Goal: Navigation & Orientation: Find specific page/section

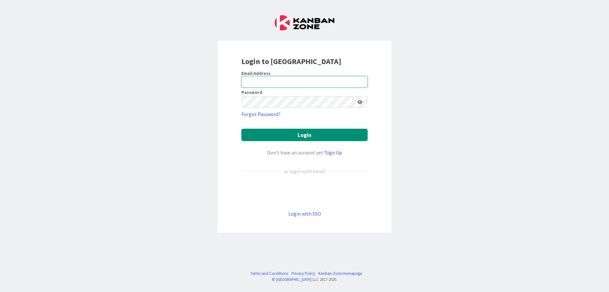
click at [329, 83] on input "email" at bounding box center [304, 81] width 126 height 11
type input "[PERSON_NAME][EMAIL_ADDRESS][DOMAIN_NAME]"
click at [241, 129] on button "Login" at bounding box center [304, 135] width 126 height 12
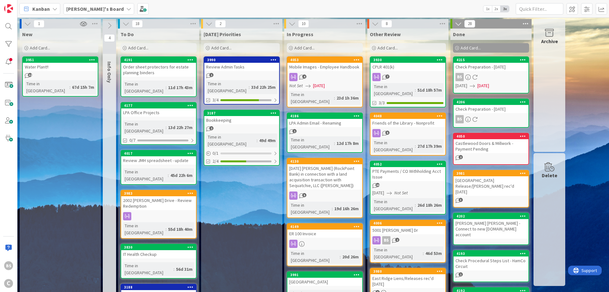
click at [83, 10] on b "[PERSON_NAME]'s Board" at bounding box center [94, 9] width 57 height 6
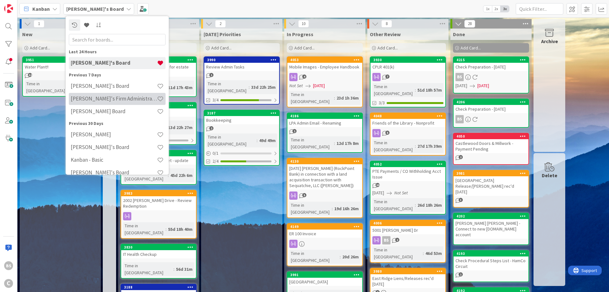
click at [91, 98] on h4 "[PERSON_NAME]'s Firm Administration Board" at bounding box center [114, 98] width 86 height 6
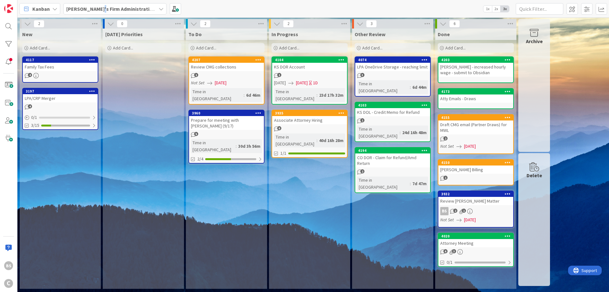
click at [98, 10] on b "[PERSON_NAME]'s Firm Administration Board" at bounding box center [118, 9] width 104 height 6
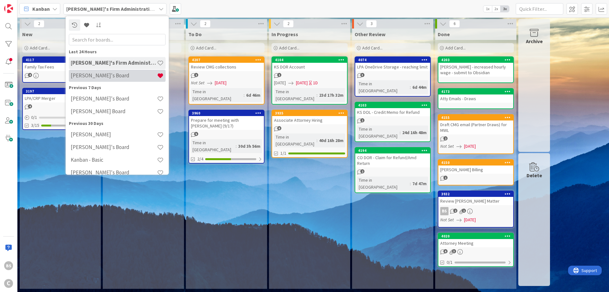
click at [94, 74] on h4 "[PERSON_NAME]'s Board" at bounding box center [114, 75] width 86 height 6
